Goal: Register for event/course

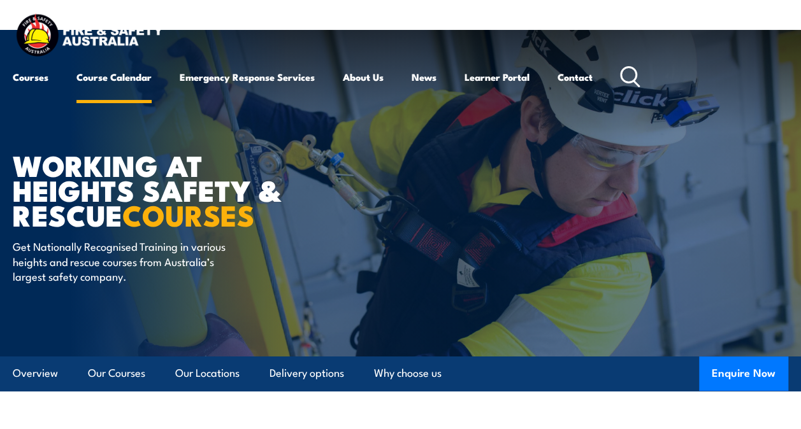
click at [92, 78] on link "Course Calendar" at bounding box center [113, 77] width 75 height 31
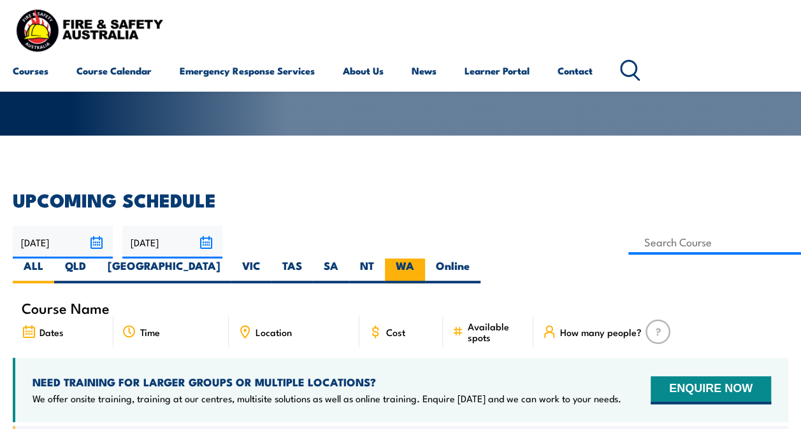
click at [425, 259] on label "WA" at bounding box center [405, 271] width 40 height 25
click at [422, 259] on input "WA" at bounding box center [418, 263] width 8 height 8
radio input "true"
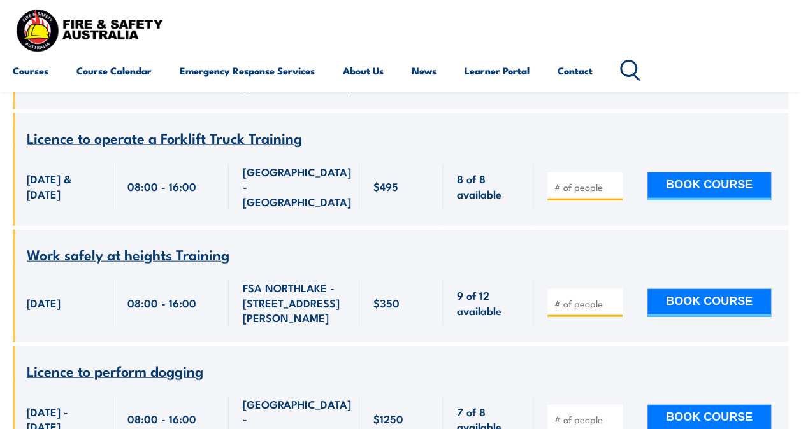
scroll to position [1338, 0]
